Goal: Task Accomplishment & Management: Use online tool/utility

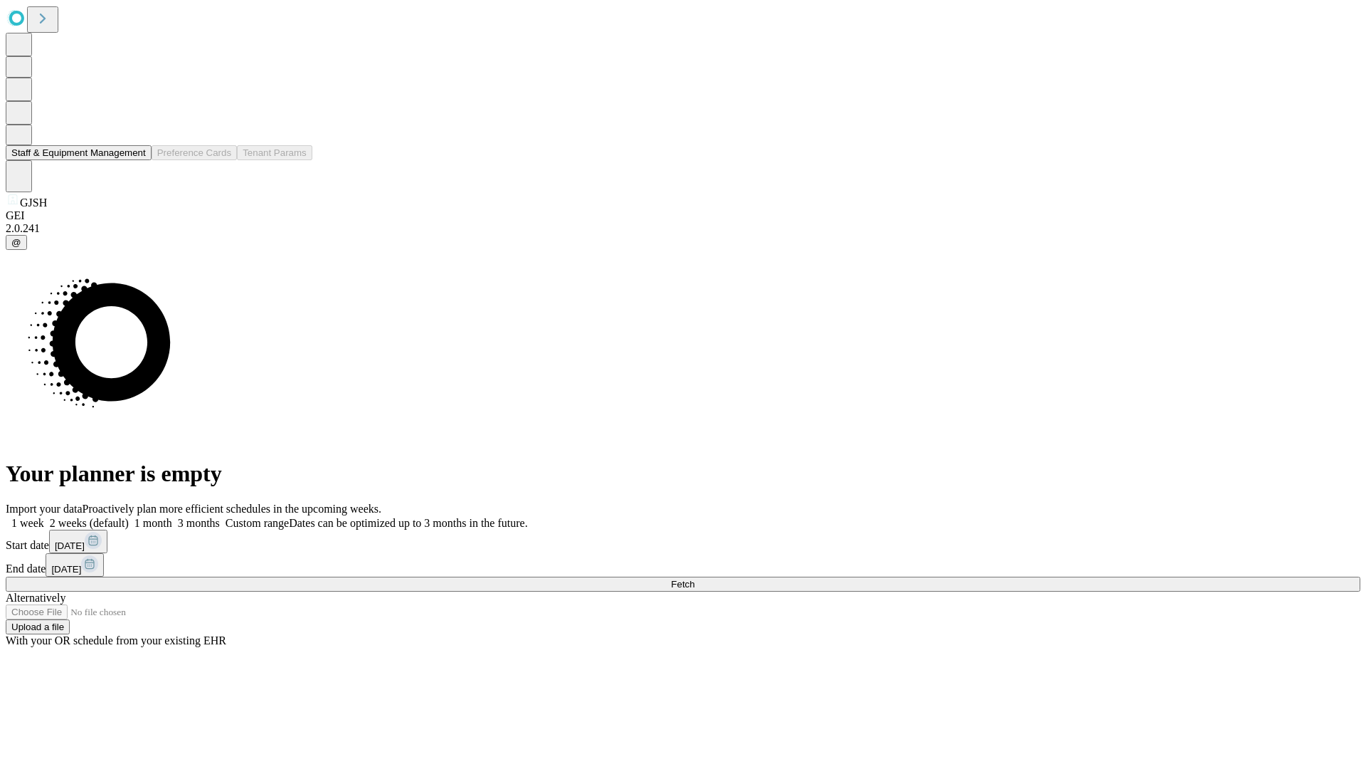
click at [136, 160] on button "Staff & Equipment Management" at bounding box center [79, 152] width 146 height 15
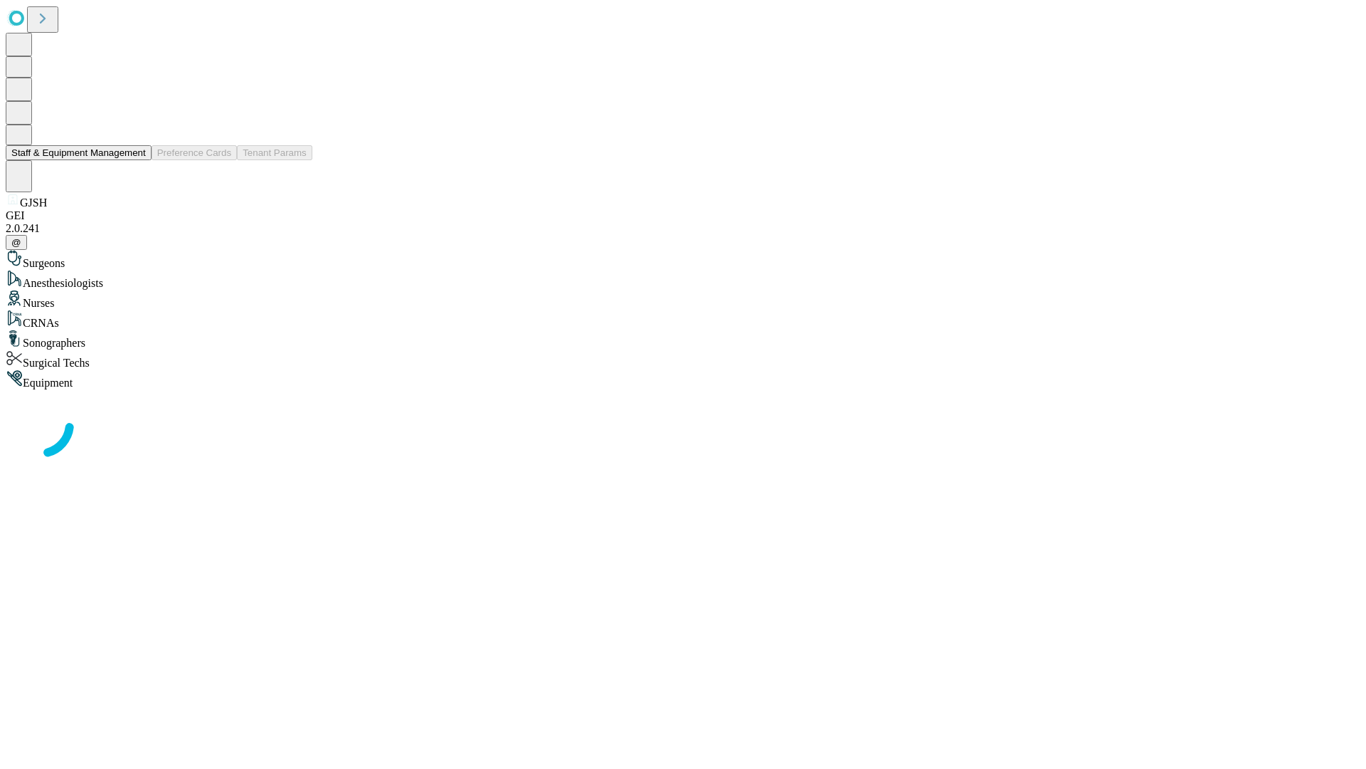
click at [136, 160] on button "Staff & Equipment Management" at bounding box center [79, 152] width 146 height 15
